Goal: Information Seeking & Learning: Learn about a topic

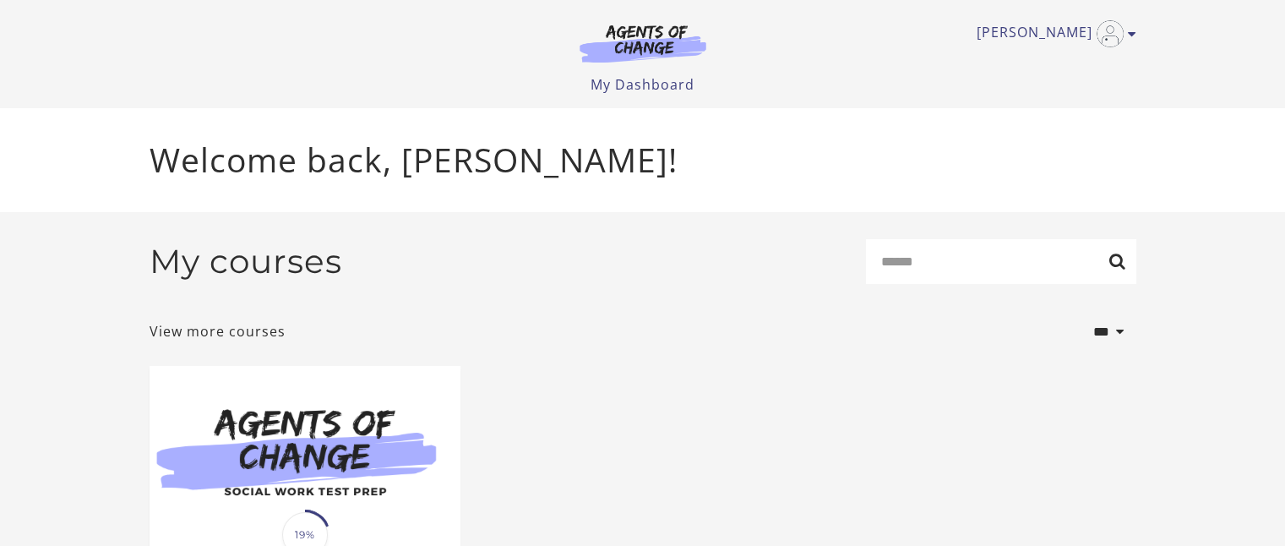
scroll to position [227, 0]
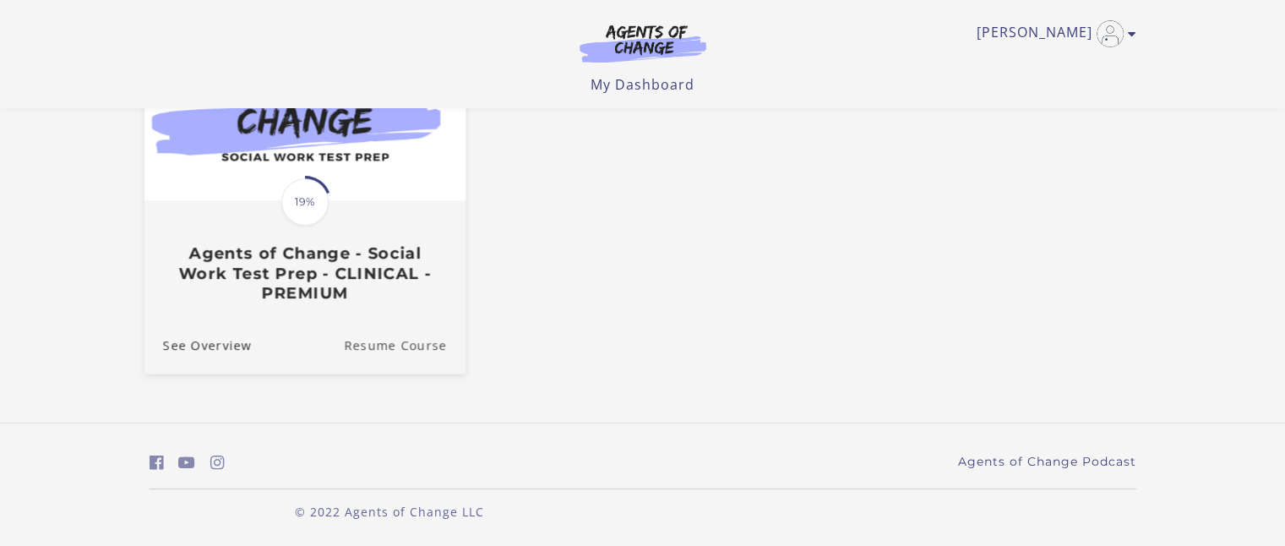
click at [424, 345] on link "Resume Course" at bounding box center [405, 345] width 122 height 57
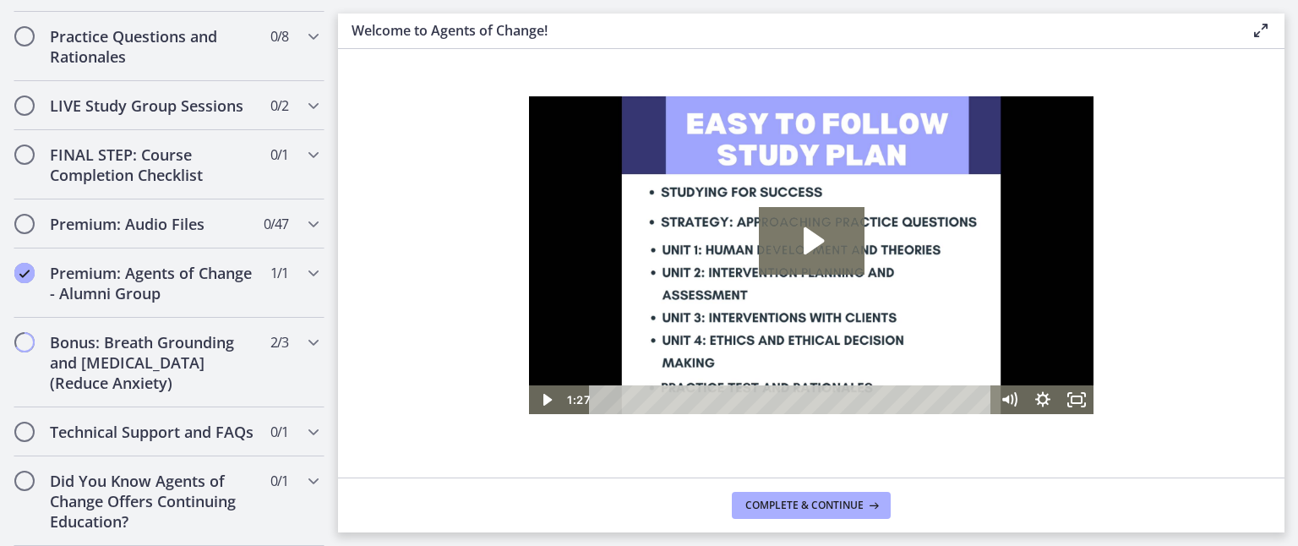
scroll to position [1574, 0]
click at [196, 26] on h2 "Practice Questions and Rationales" at bounding box center [153, 46] width 206 height 41
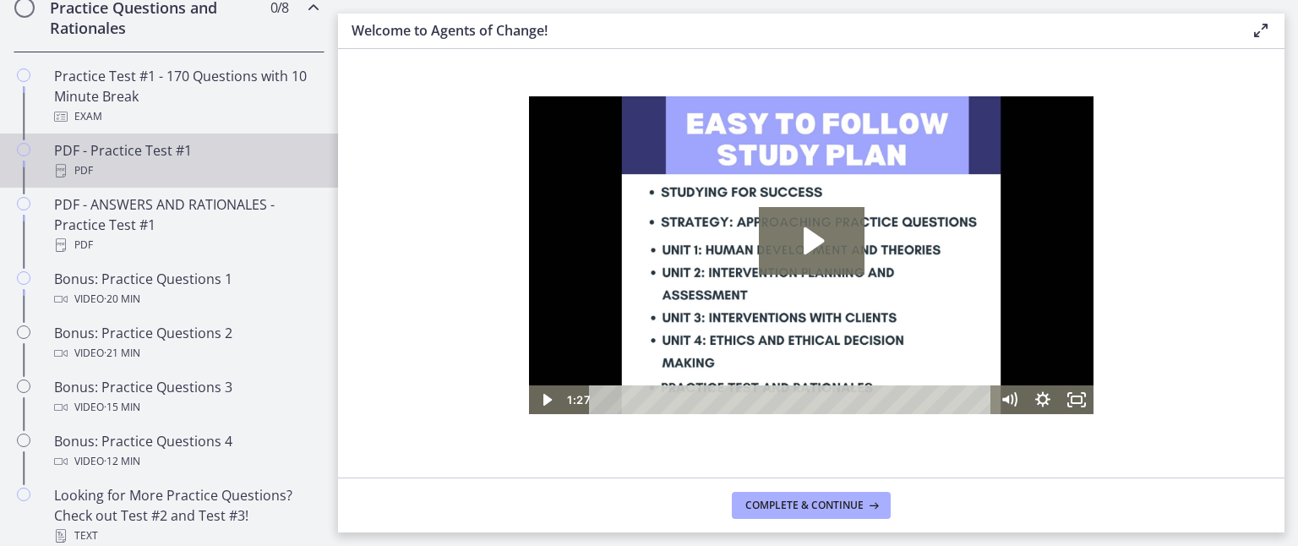
click at [179, 170] on div "PDF - Practice Test #1 PDF" at bounding box center [186, 160] width 264 height 41
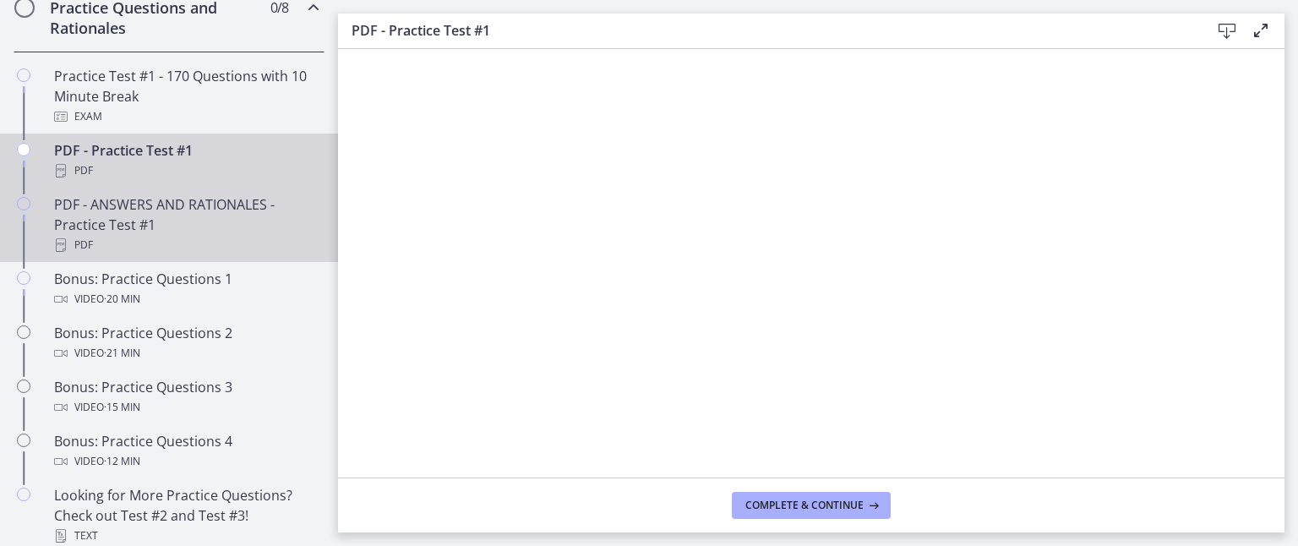
click at [216, 243] on div "PDF - ANSWERS AND RATIONALES - Practice Test #1 PDF" at bounding box center [186, 224] width 264 height 61
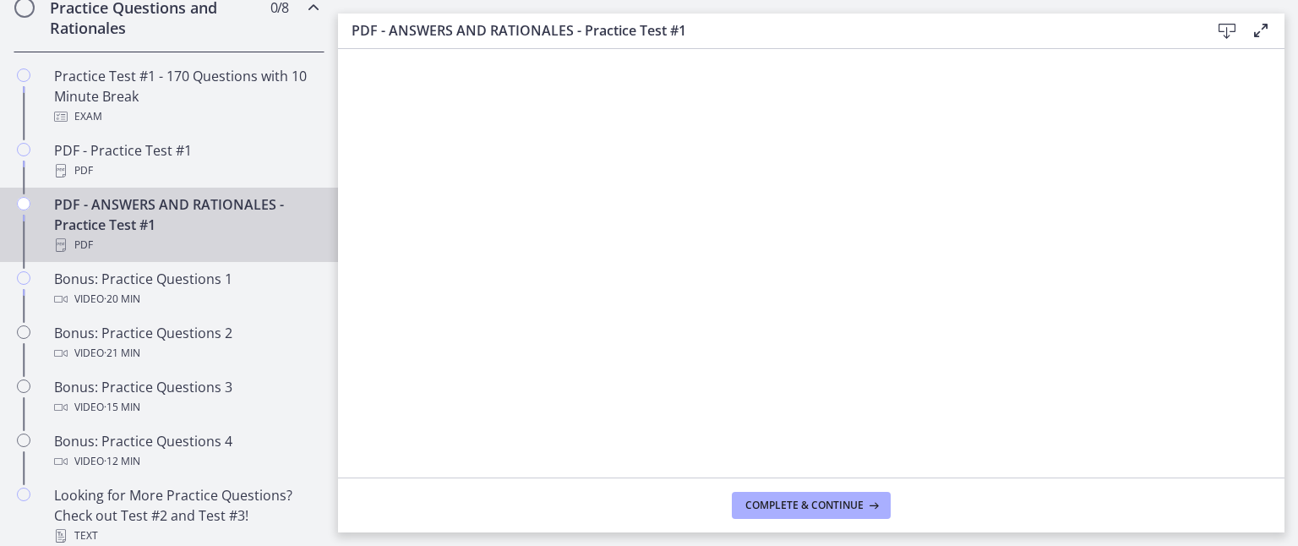
click at [1254, 31] on icon at bounding box center [1260, 30] width 20 height 20
